Goal: Information Seeking & Learning: Learn about a topic

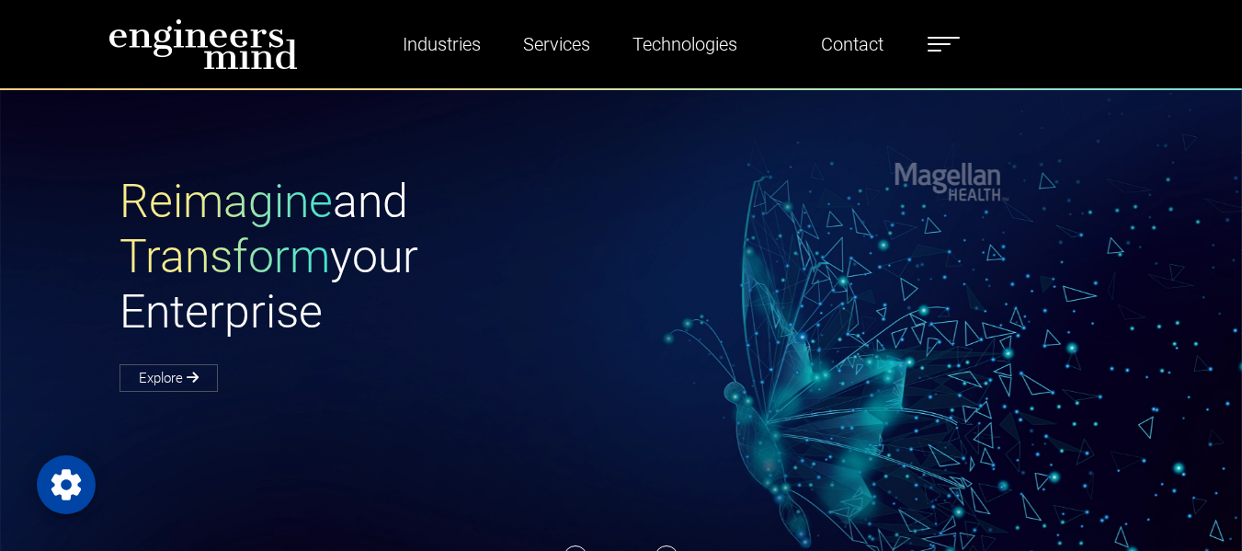
click at [951, 40] on label at bounding box center [943, 44] width 32 height 24
click at [650, 239] on div "Reimagine and Transform your Enterprise Explore" at bounding box center [632, 281] width 1048 height 215
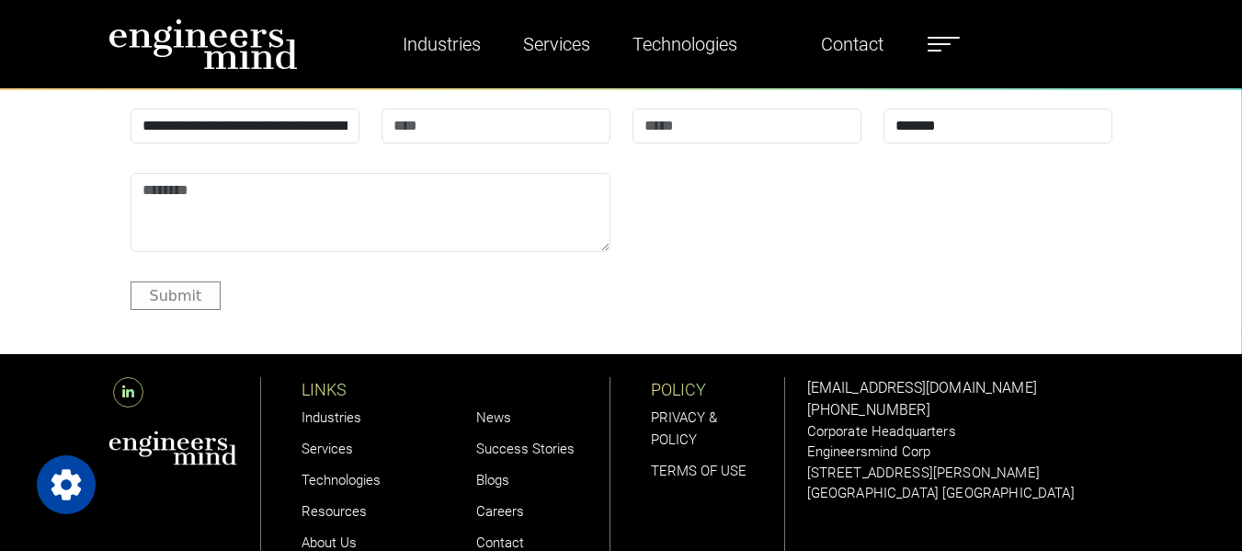
scroll to position [5460, 0]
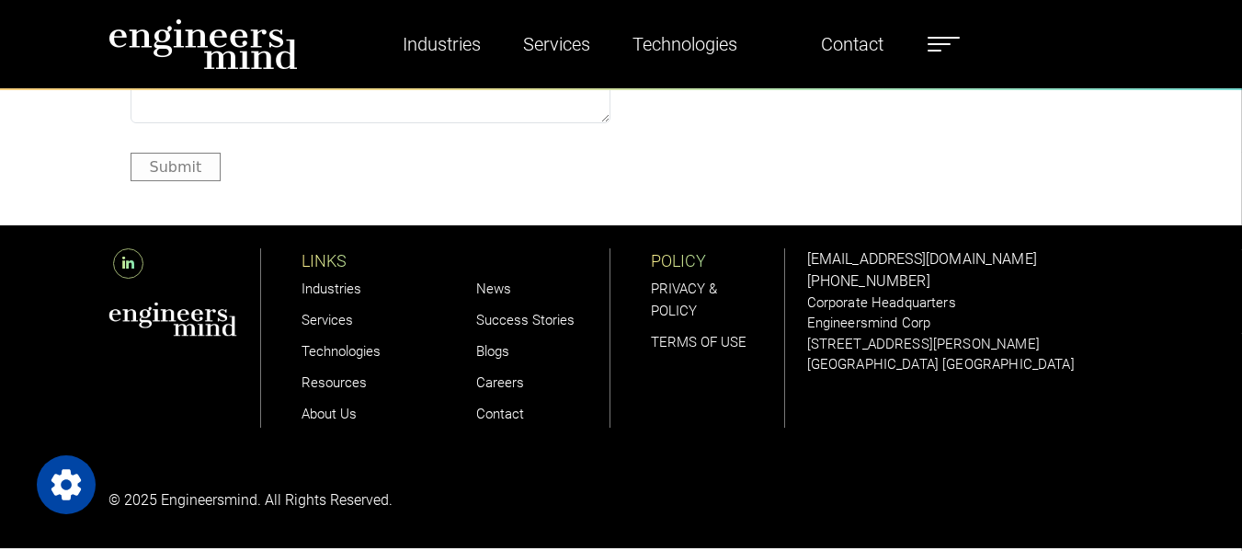
click at [493, 383] on link "Careers" at bounding box center [500, 382] width 48 height 17
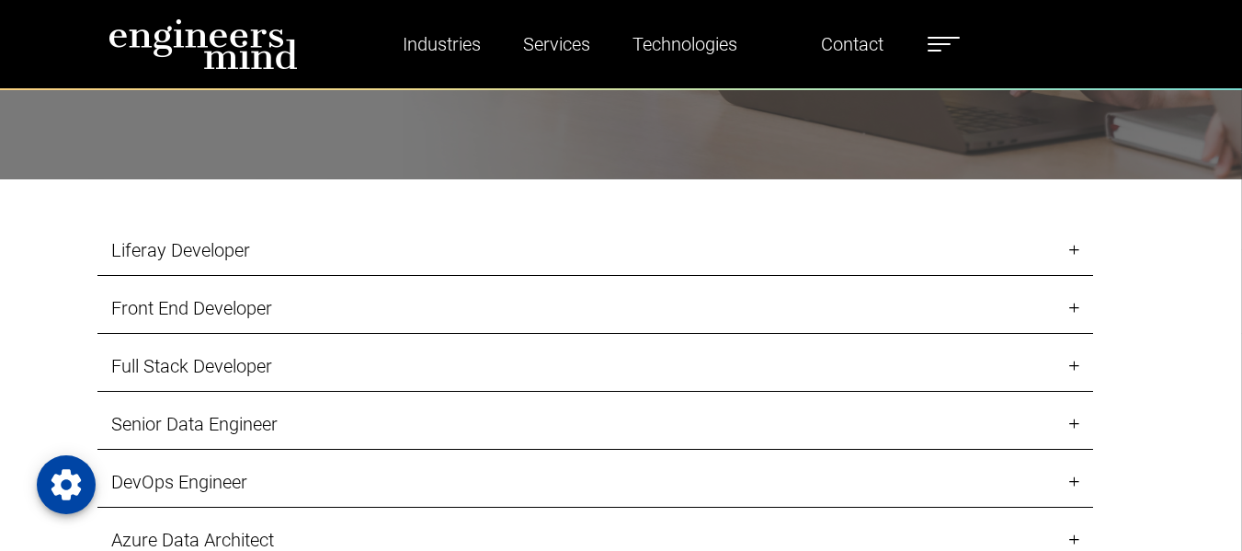
scroll to position [1838, 0]
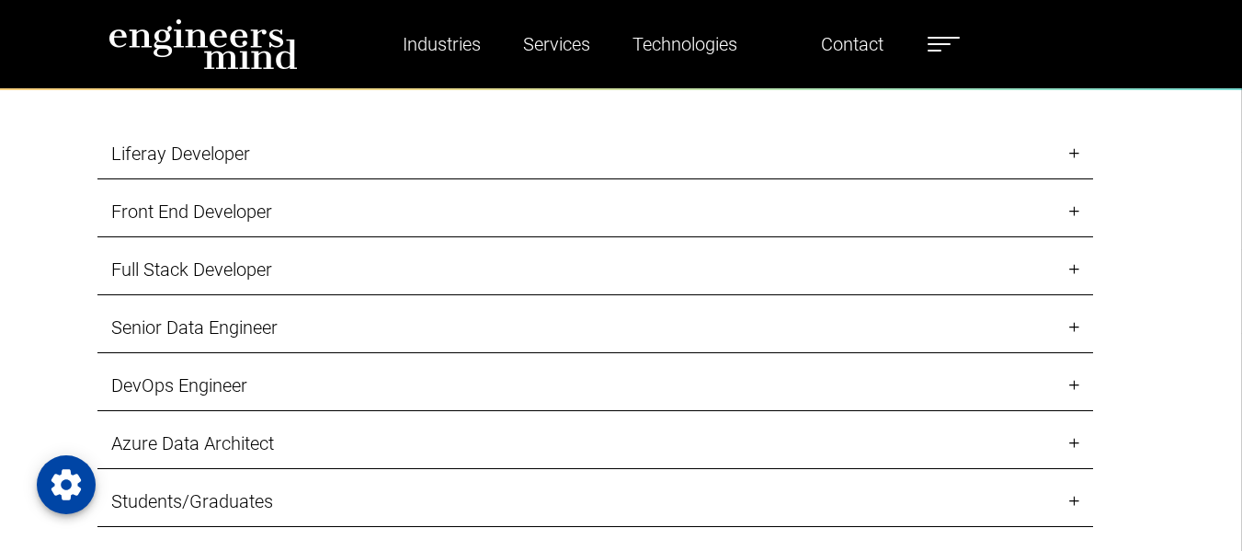
click at [1071, 210] on link "Front End Developer" at bounding box center [594, 212] width 995 height 51
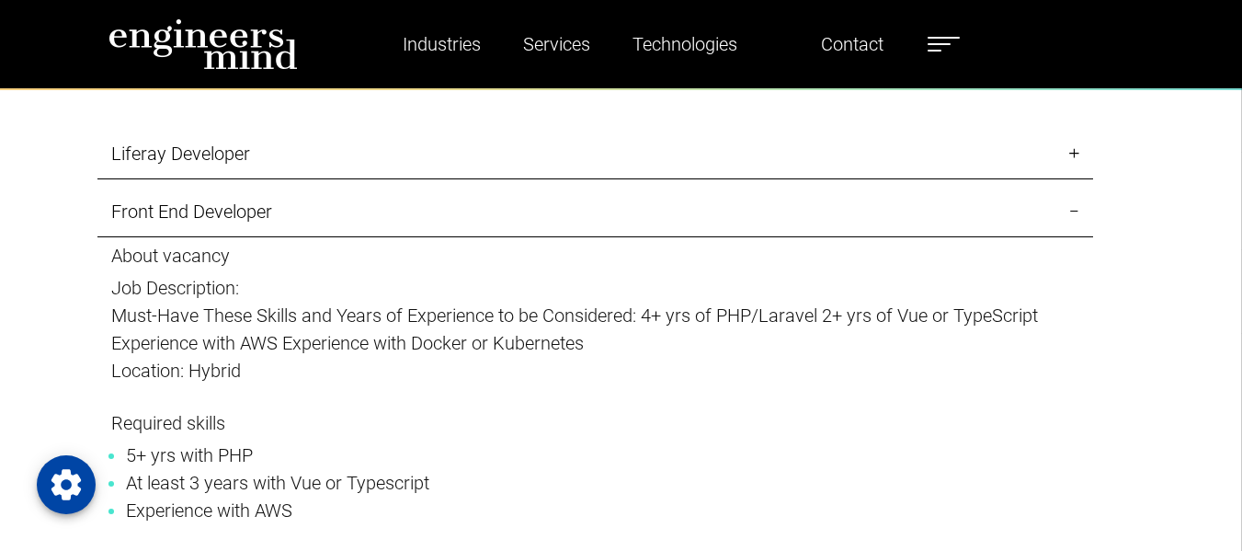
click at [1081, 210] on link "Front End Developer" at bounding box center [594, 212] width 995 height 51
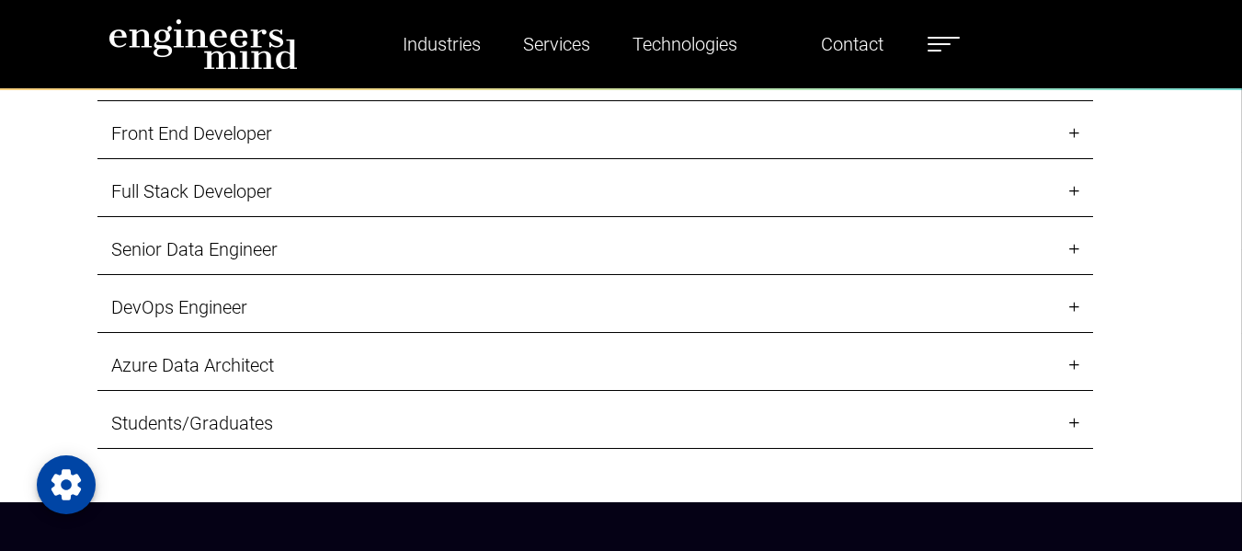
scroll to position [2022, 0]
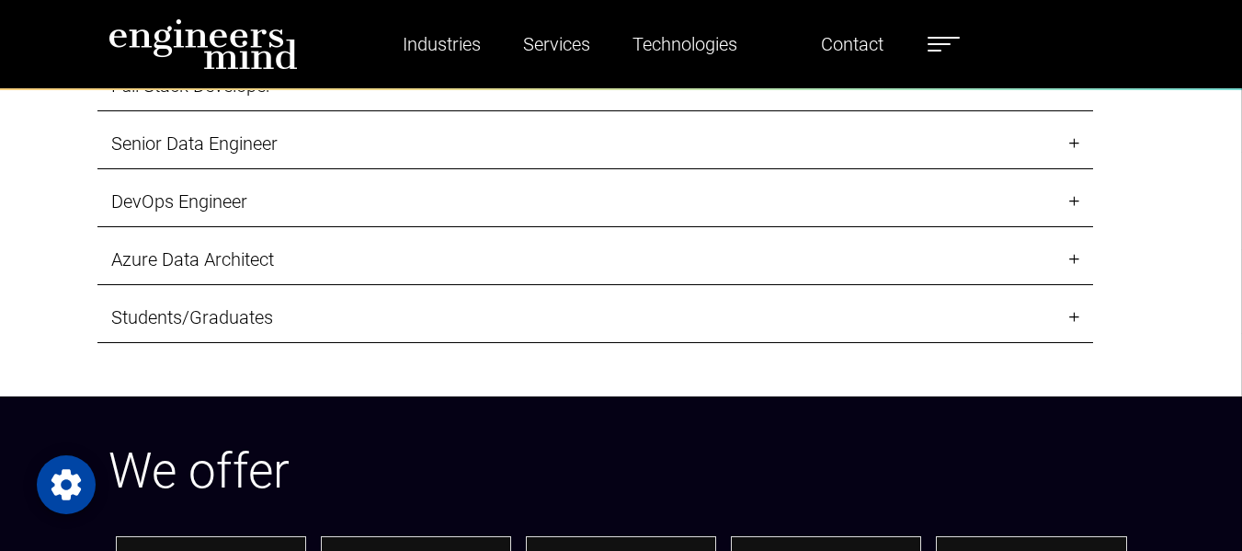
click at [1066, 198] on link "DevOps Engineer" at bounding box center [594, 201] width 995 height 51
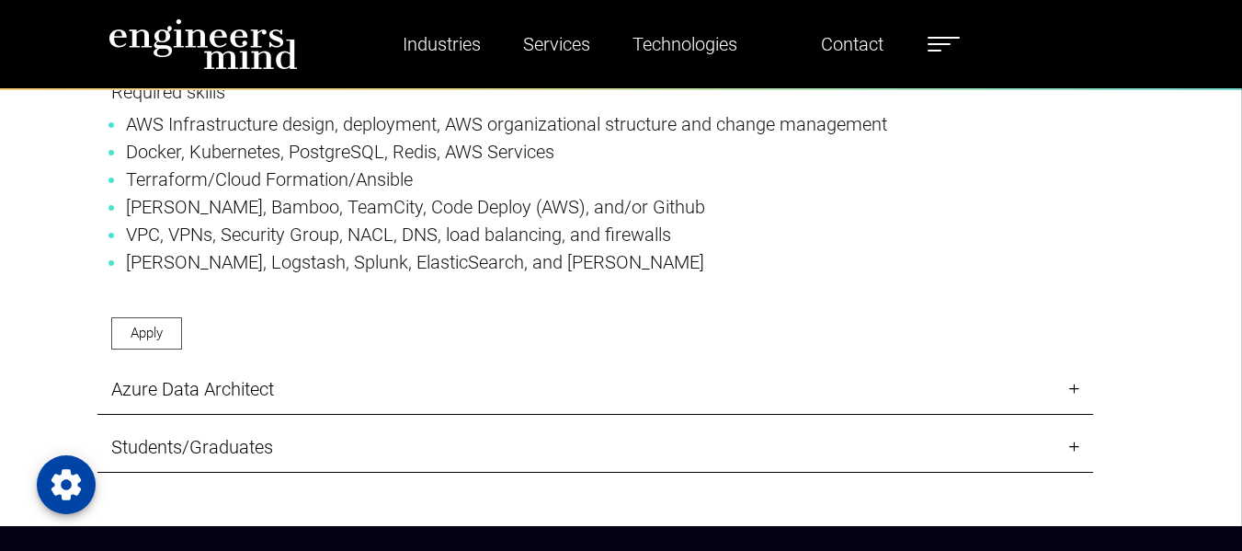
scroll to position [2757, 0]
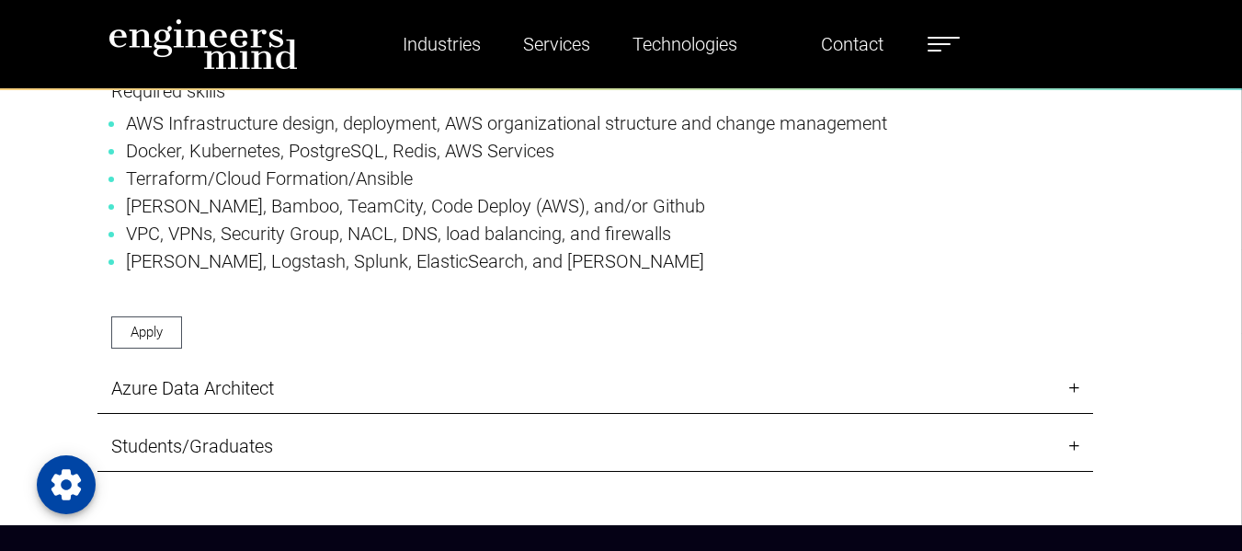
click at [1075, 363] on link "Azure Data Architect" at bounding box center [594, 388] width 995 height 51
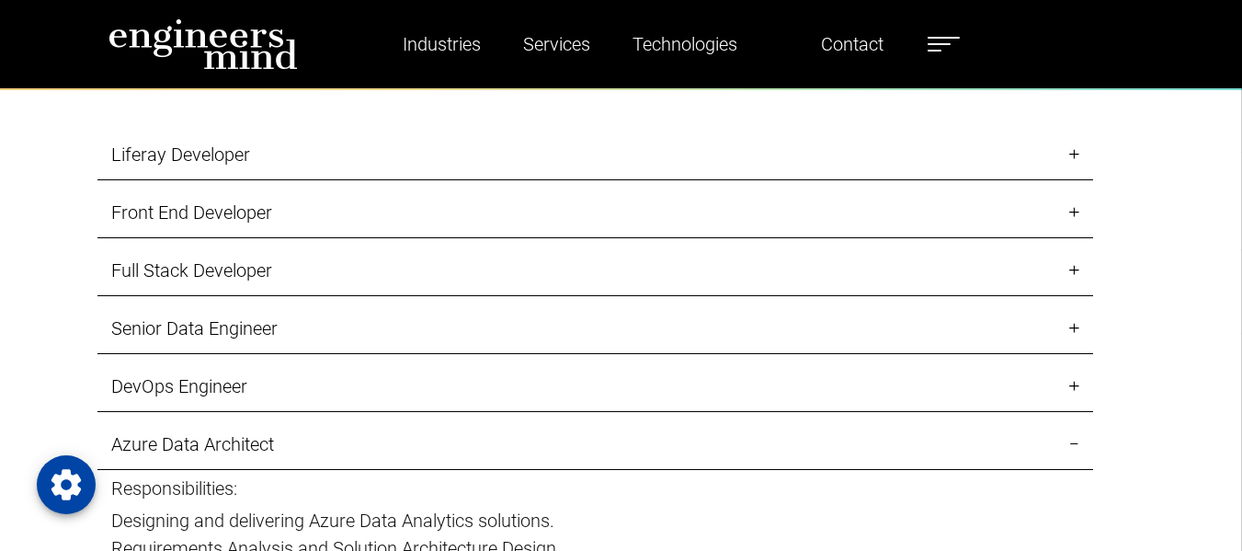
scroll to position [1838, 0]
click at [459, 319] on link "Senior Data Engineer" at bounding box center [594, 327] width 995 height 51
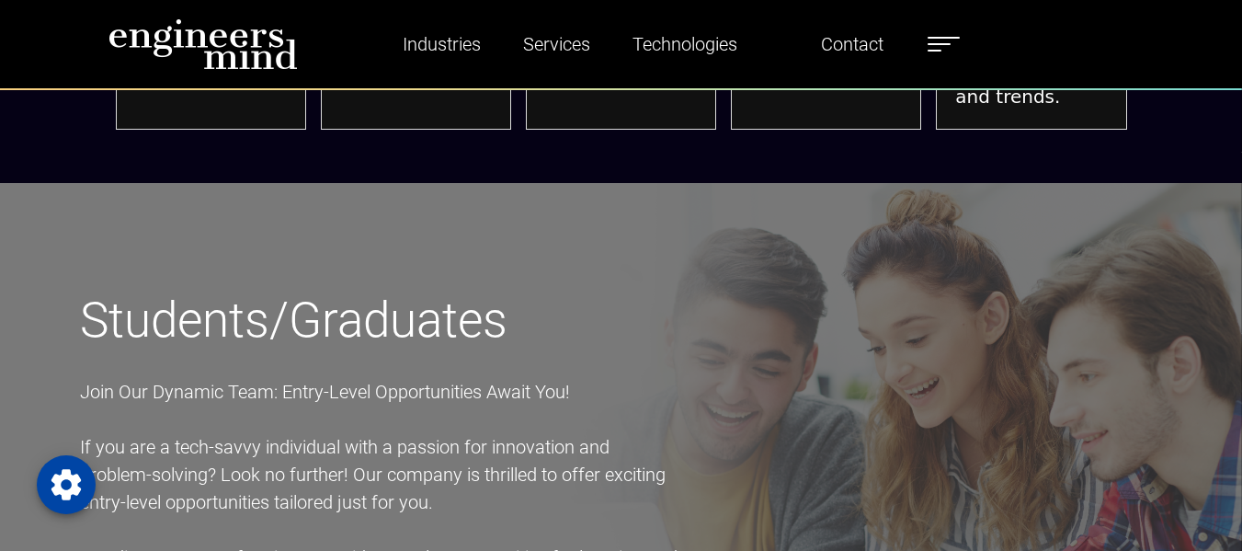
scroll to position [4412, 0]
